Goal: Find specific page/section: Find specific page/section

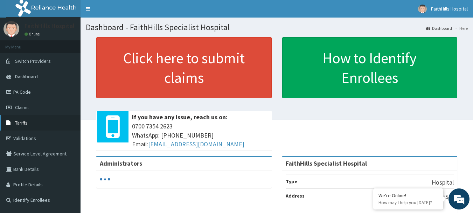
click at [23, 124] on span "Tariffs" at bounding box center [21, 122] width 13 height 6
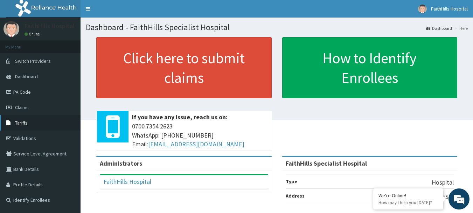
click at [28, 126] on link "Tariffs" at bounding box center [40, 122] width 81 height 15
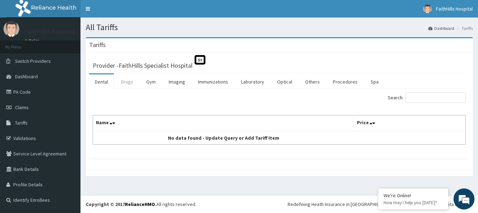
click at [130, 82] on link "Drugs" at bounding box center [127, 81] width 23 height 15
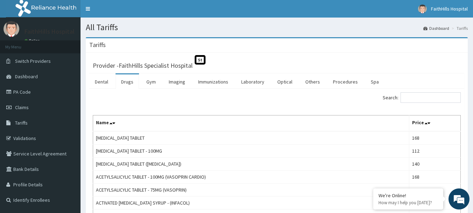
click at [437, 96] on input "Search:" at bounding box center [431, 97] width 60 height 11
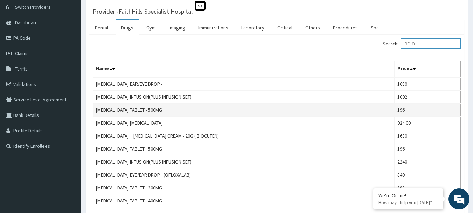
scroll to position [70, 0]
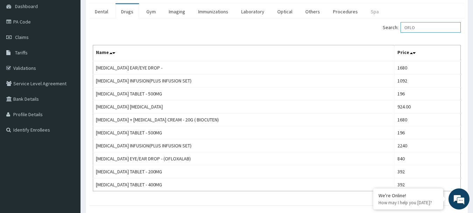
type input "OFLO"
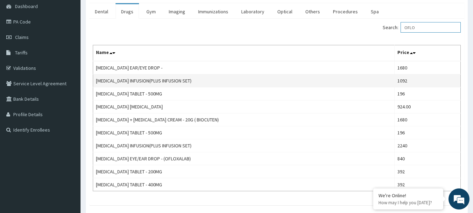
scroll to position [0, 0]
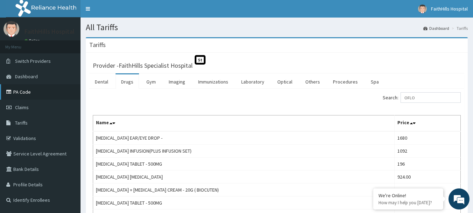
click at [27, 91] on link "PA Code" at bounding box center [40, 91] width 81 height 15
